Goal: Transaction & Acquisition: Purchase product/service

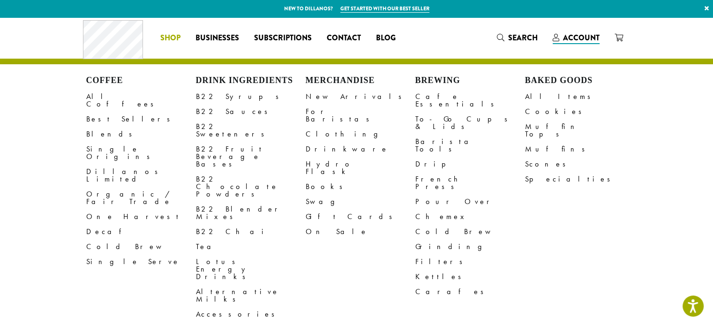
click at [175, 35] on span "Shop" at bounding box center [170, 38] width 20 height 12
click at [104, 97] on link "All Coffees" at bounding box center [141, 100] width 110 height 23
click at [170, 38] on span "Shop" at bounding box center [170, 38] width 20 height 12
click at [94, 93] on link "All Coffees" at bounding box center [141, 100] width 110 height 23
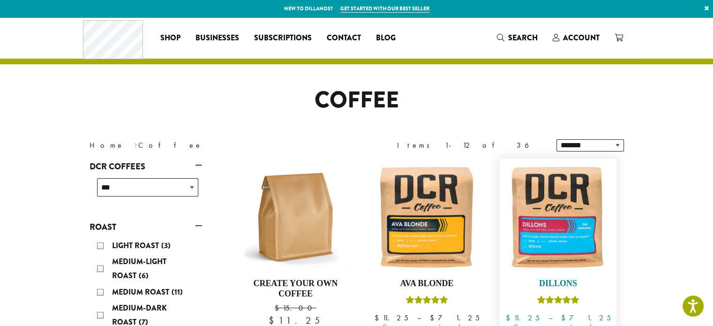
click at [585, 203] on img at bounding box center [558, 217] width 108 height 108
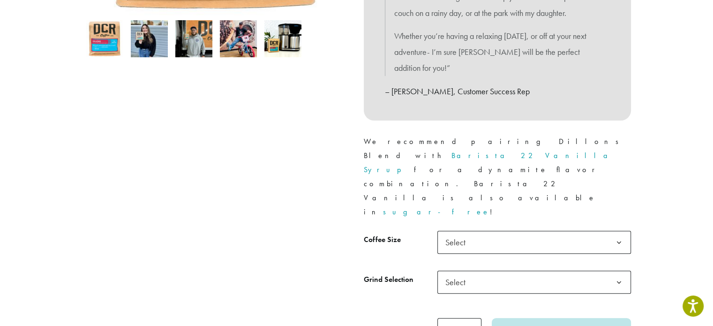
scroll to position [338, 0]
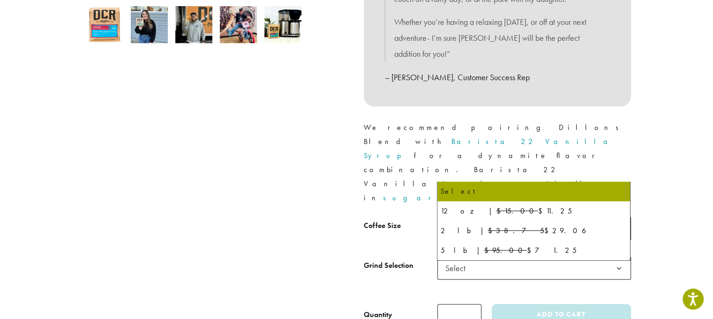
click at [599, 217] on span "Select" at bounding box center [534, 228] width 194 height 23
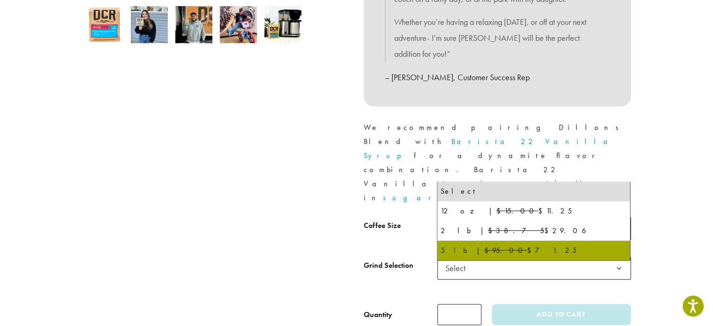
select select "**********"
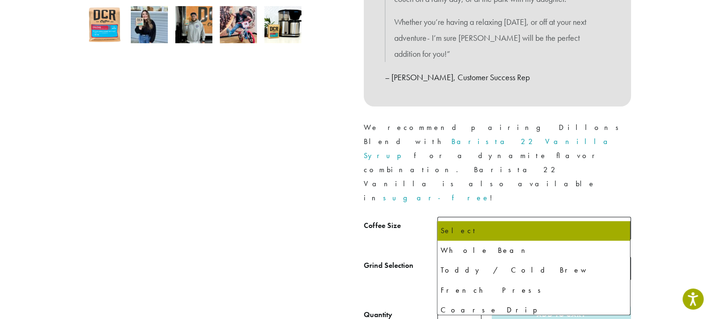
click at [505, 256] on span "Select" at bounding box center [534, 267] width 194 height 23
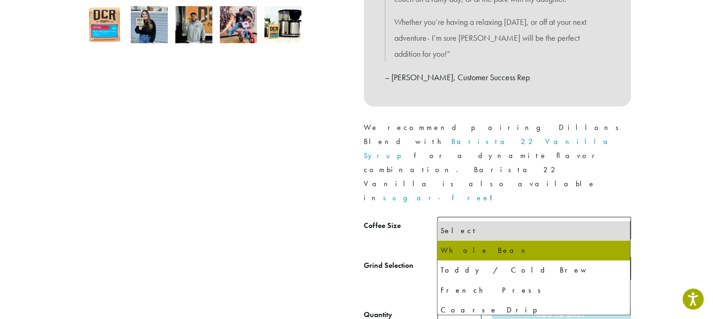
select select "**********"
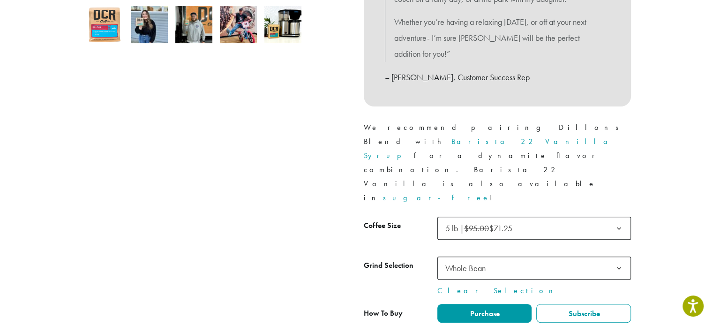
type input "*"
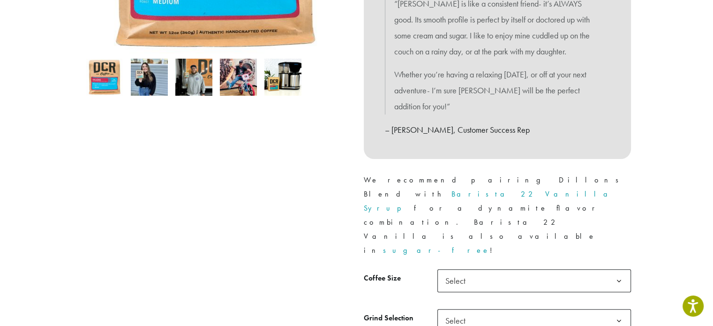
scroll to position [294, 0]
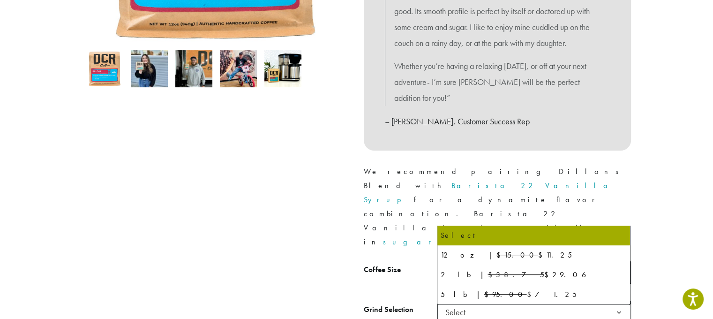
click at [615, 261] on b at bounding box center [619, 272] width 23 height 23
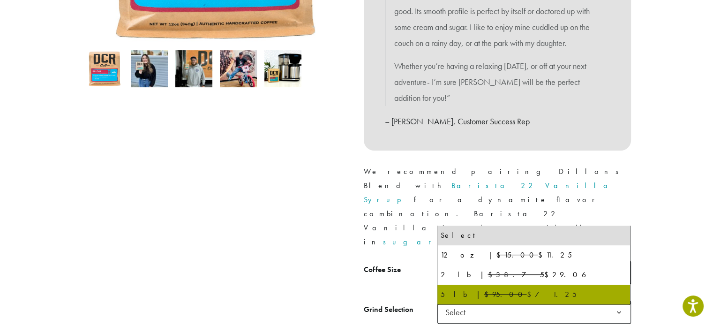
select select "**********"
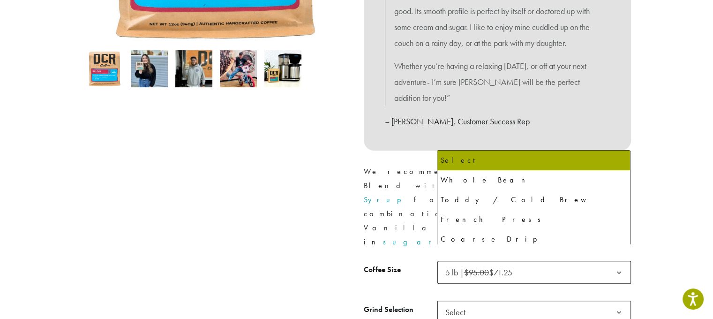
click at [527, 301] on span "Select" at bounding box center [534, 312] width 194 height 23
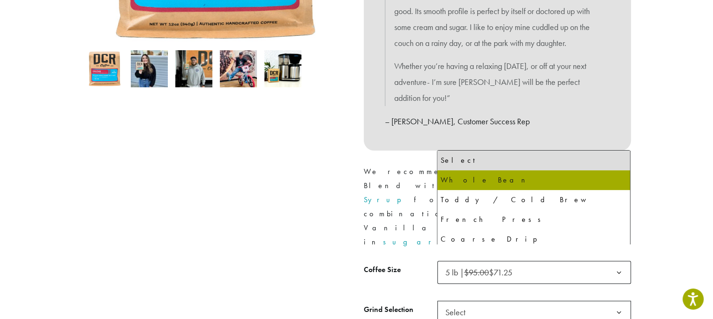
select select "**********"
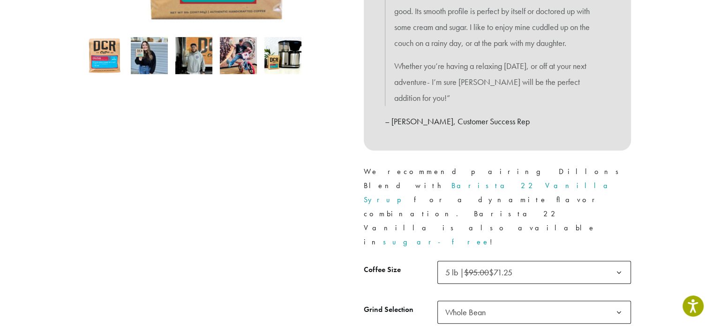
scroll to position [306, 0]
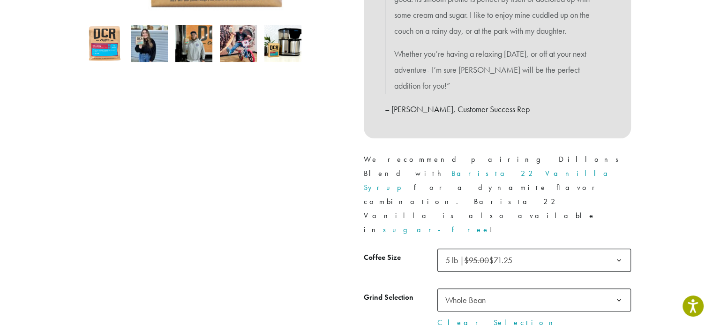
type input "*"
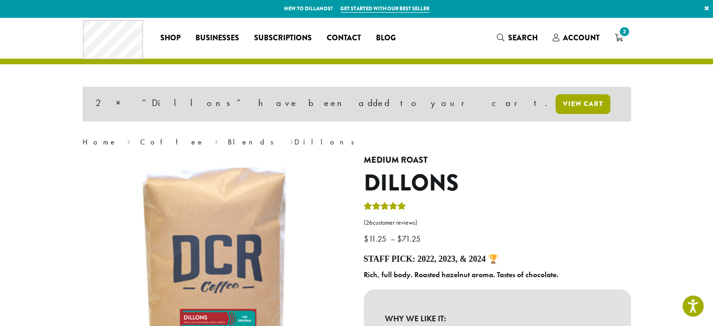
click at [556, 103] on link "View cart" at bounding box center [583, 104] width 55 height 20
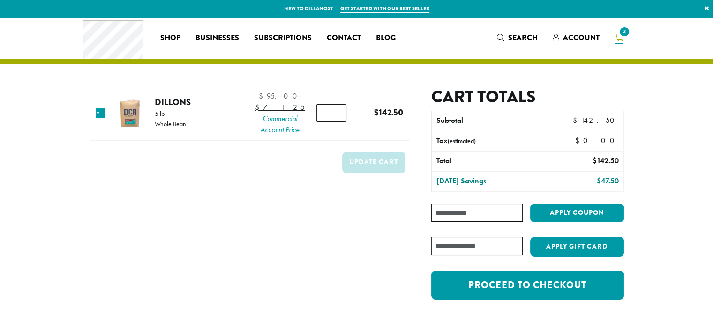
click at [437, 103] on h2 "Cart totals" at bounding box center [527, 97] width 192 height 20
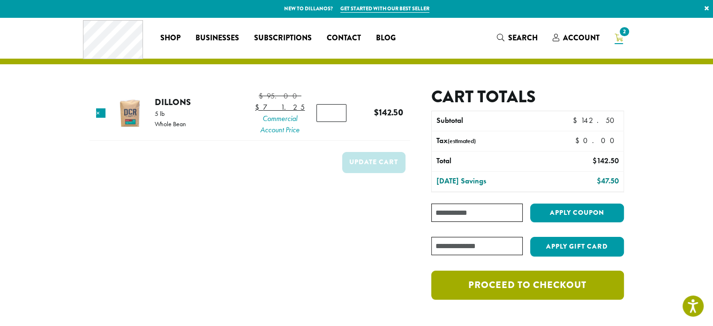
click at [571, 288] on link "Proceed to checkout" at bounding box center [527, 285] width 192 height 29
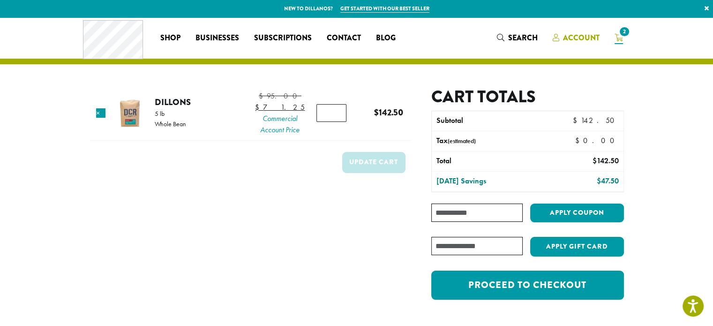
click at [574, 38] on span "Account" at bounding box center [581, 37] width 37 height 11
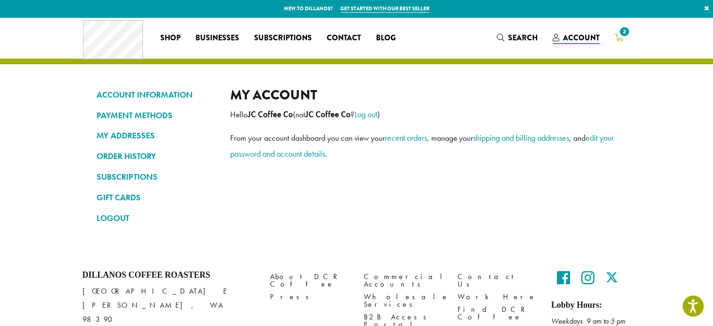
click at [618, 41] on span "2" at bounding box center [619, 38] width 8 height 12
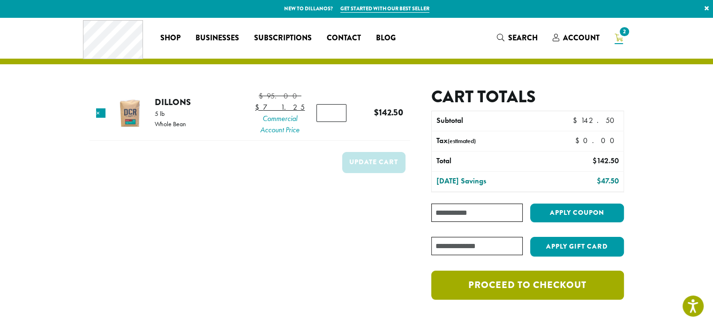
click at [512, 289] on link "Proceed to checkout" at bounding box center [527, 285] width 192 height 29
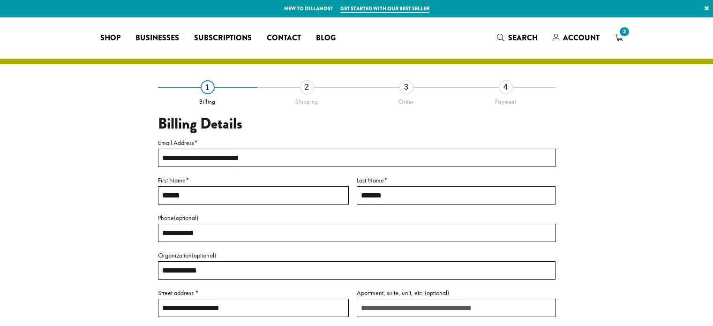
select select "**"
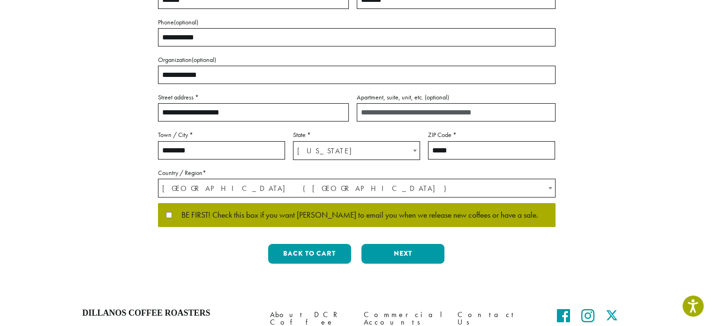
scroll to position [206, 0]
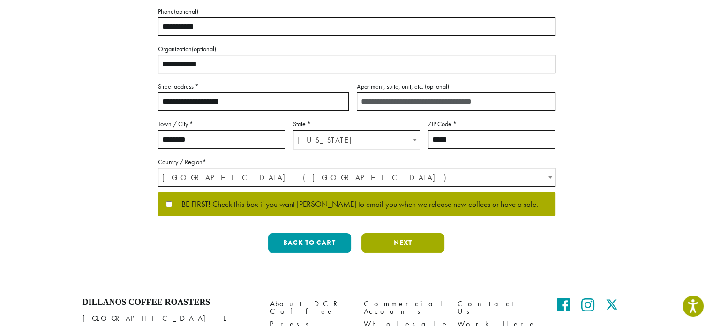
click at [399, 240] on button "Next" at bounding box center [403, 243] width 83 height 20
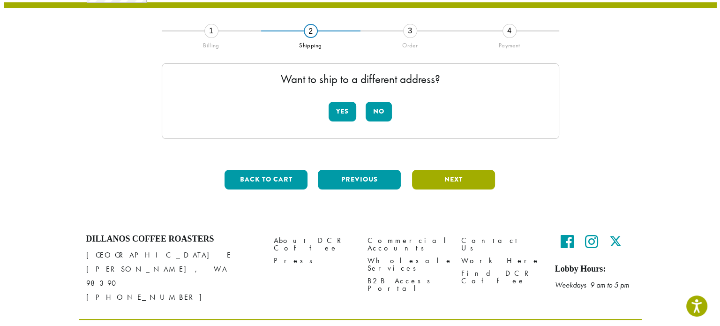
scroll to position [53, 0]
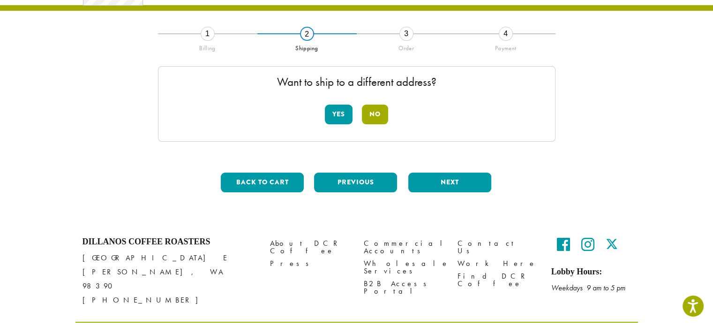
click at [377, 112] on button "No" at bounding box center [375, 115] width 26 height 20
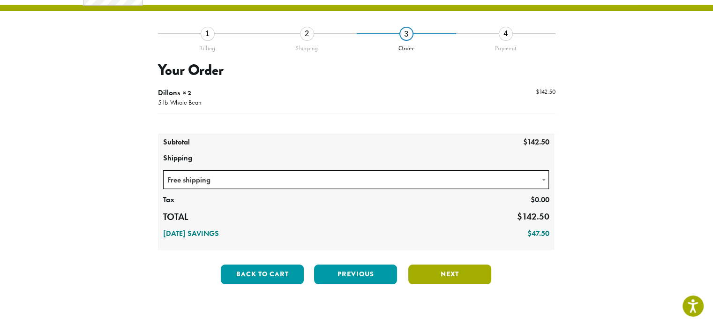
click at [440, 278] on button "Next" at bounding box center [449, 274] width 83 height 20
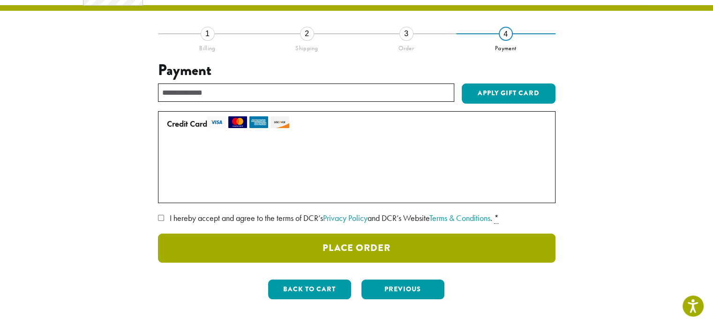
click at [386, 249] on button "Place Order" at bounding box center [357, 247] width 398 height 29
